Goal: Task Accomplishment & Management: Manage account settings

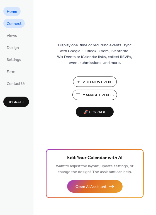
click at [11, 24] on span "Connect" at bounding box center [14, 24] width 15 height 6
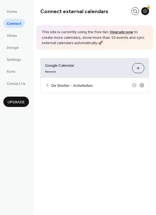
click at [85, 86] on span "De Shelter - Activiteiten" at bounding box center [91, 86] width 81 height 6
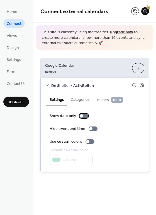
click at [82, 116] on div at bounding box center [81, 115] width 3 height 3
click at [89, 129] on div at bounding box center [90, 128] width 3 height 3
click at [85, 116] on div at bounding box center [86, 115] width 3 height 3
